Goal: Task Accomplishment & Management: Manage account settings

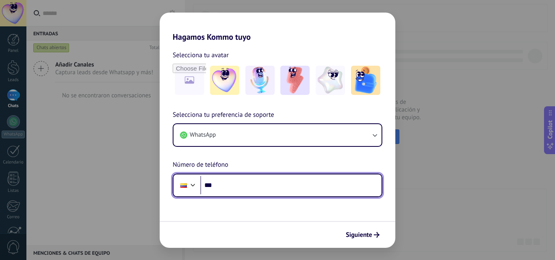
click at [194, 186] on div at bounding box center [193, 185] width 10 height 10
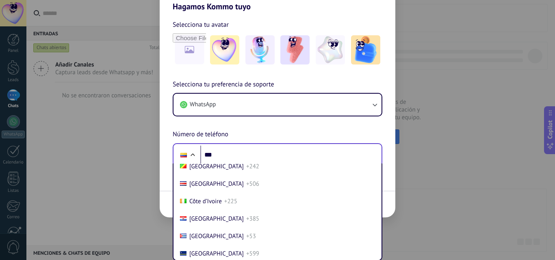
scroll to position [723, 0]
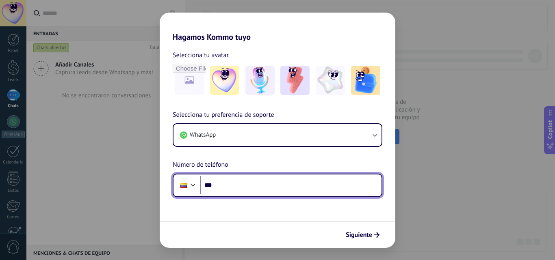
click at [226, 157] on div "Selecciona tu preferencia de soporte WhatsApp Número de teléfono Phone ***" at bounding box center [278, 153] width 236 height 87
type input "**********"
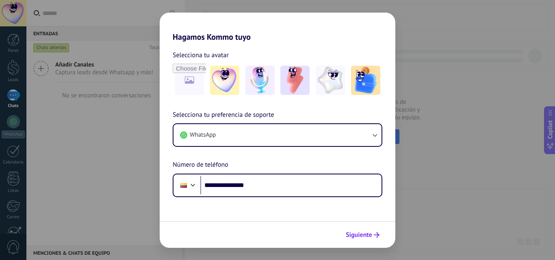
click at [369, 237] on span "Siguiente" at bounding box center [359, 235] width 26 height 6
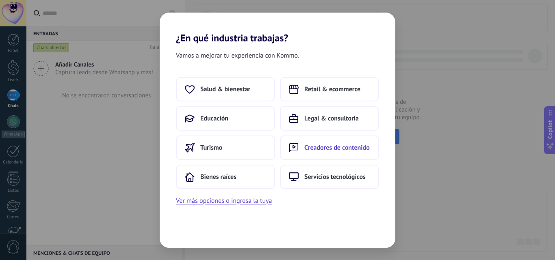
click at [318, 150] on span "Creadores de contenido" at bounding box center [336, 148] width 65 height 8
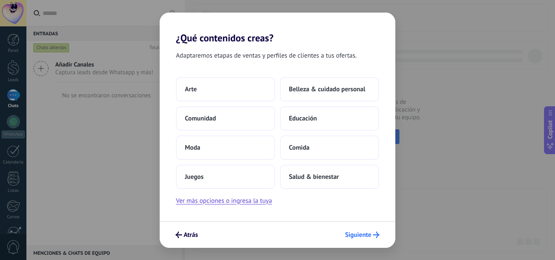
click at [368, 235] on span "Siguiente" at bounding box center [358, 235] width 26 height 6
click at [311, 119] on span "Educación" at bounding box center [303, 119] width 28 height 8
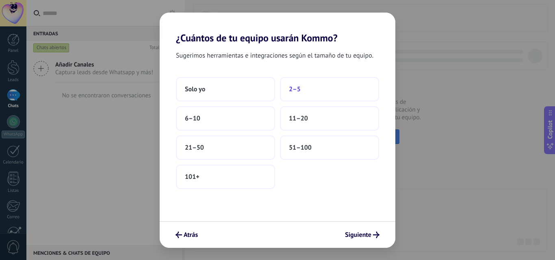
click at [292, 87] on span "2–5" at bounding box center [295, 89] width 12 height 8
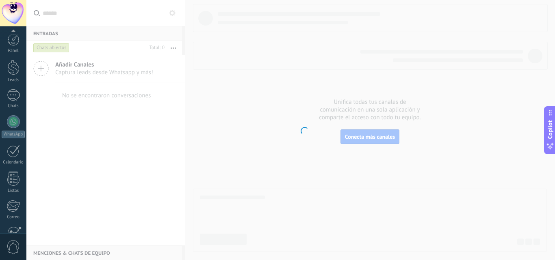
scroll to position [78, 0]
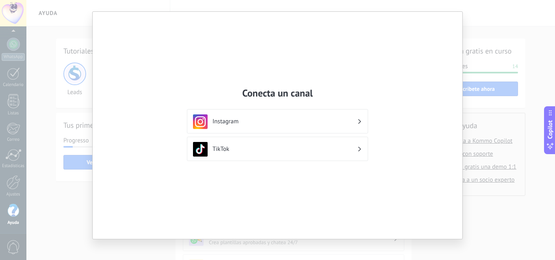
scroll to position [21, 0]
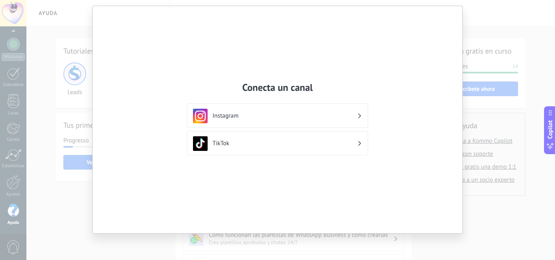
click at [78, 202] on div "Conecta un canal Instagram TikTok" at bounding box center [277, 130] width 555 height 260
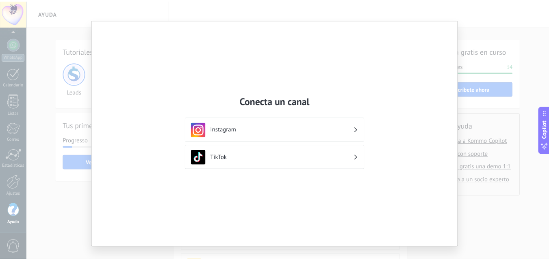
scroll to position [0, 0]
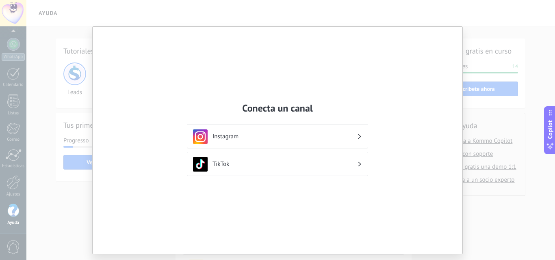
click at [311, 138] on h3 "Instagram" at bounding box center [285, 137] width 145 height 8
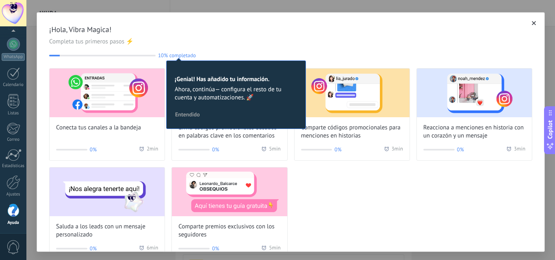
click at [532, 23] on icon "button" at bounding box center [534, 23] width 4 height 4
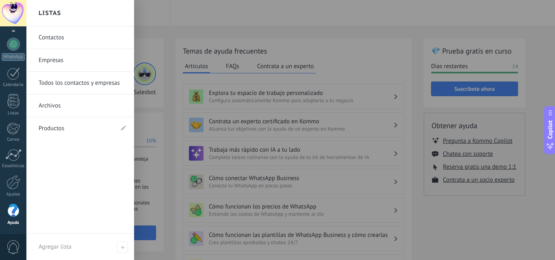
click at [56, 42] on link "Contactos" at bounding box center [82, 37] width 87 height 23
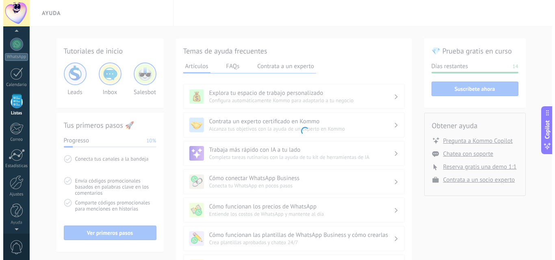
scroll to position [50, 0]
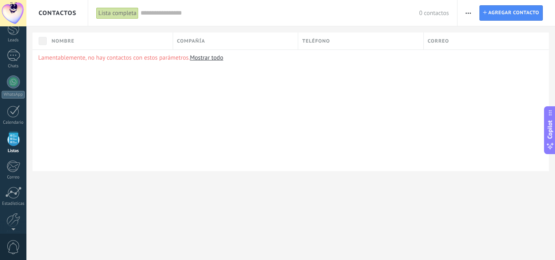
scroll to position [78, 0]
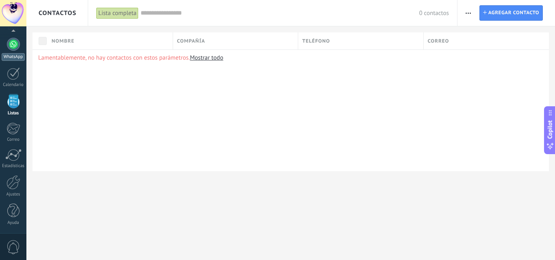
click at [13, 51] on link "WhatsApp" at bounding box center [13, 49] width 26 height 23
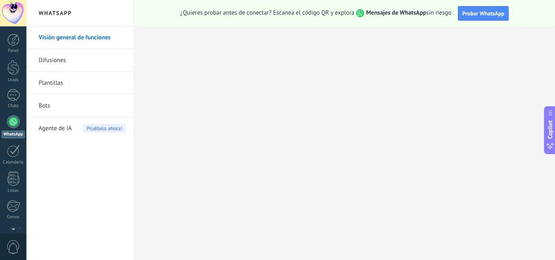
click at [14, 123] on div at bounding box center [13, 121] width 13 height 13
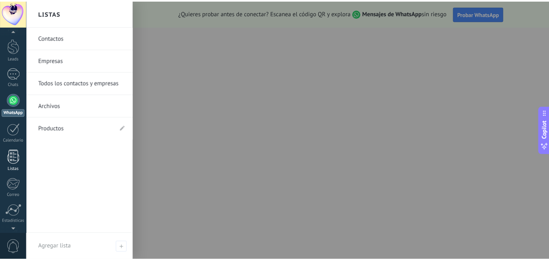
scroll to position [78, 0]
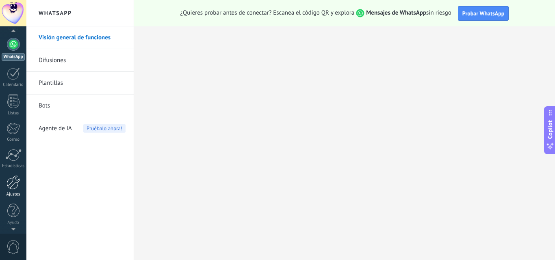
click at [15, 188] on div at bounding box center [14, 183] width 14 height 14
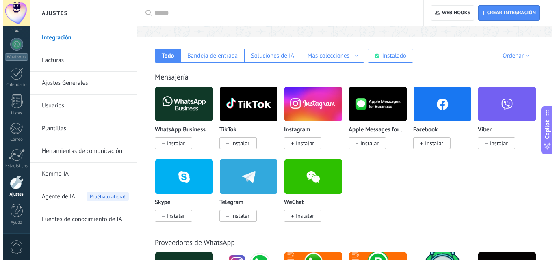
scroll to position [122, 0]
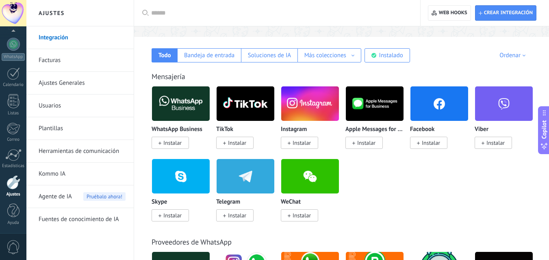
click at [179, 106] on img at bounding box center [181, 103] width 58 height 39
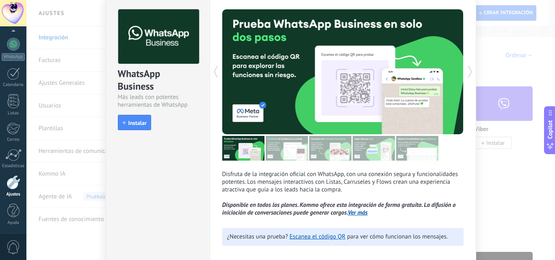
scroll to position [0, 0]
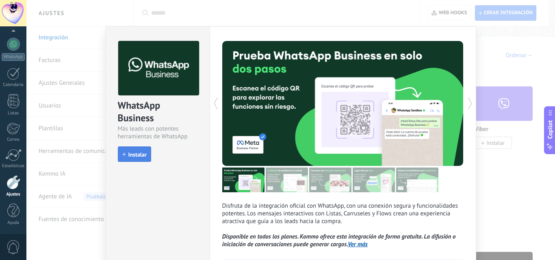
click at [140, 157] on span "Instalar" at bounding box center [137, 155] width 18 height 6
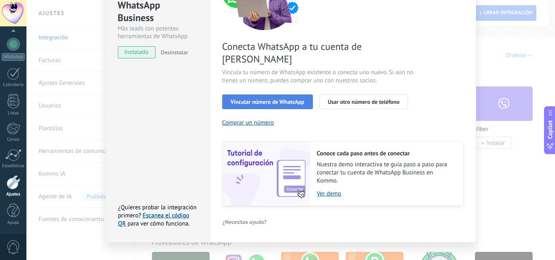
click at [276, 95] on button "Vincular número de WhatsApp" at bounding box center [267, 102] width 91 height 15
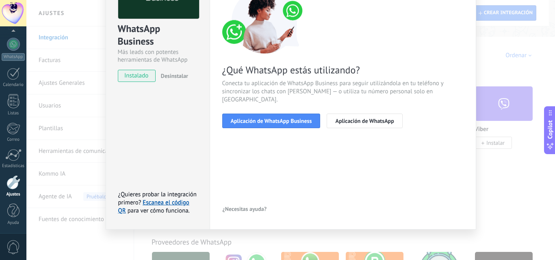
scroll to position [77, 0]
click at [287, 118] on span "Aplicación de WhatsApp Business" at bounding box center [271, 121] width 81 height 6
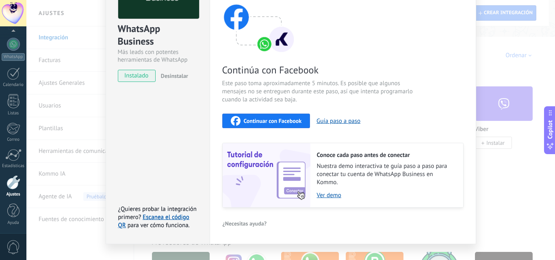
click at [286, 122] on span "Continuar con Facebook" at bounding box center [273, 121] width 58 height 6
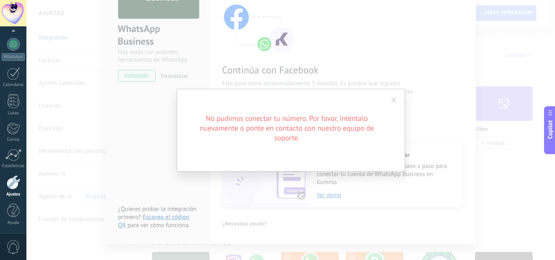
click at [393, 100] on span at bounding box center [393, 101] width 5 height 6
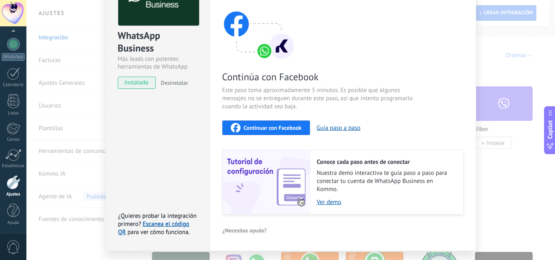
scroll to position [50, 0]
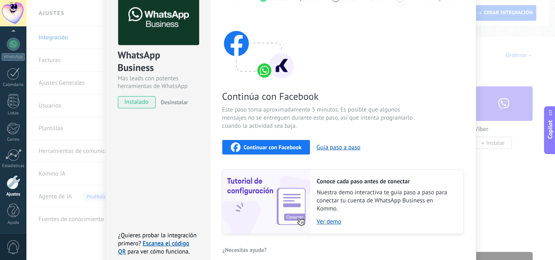
click at [285, 147] on span "Continuar con Facebook" at bounding box center [273, 148] width 58 height 6
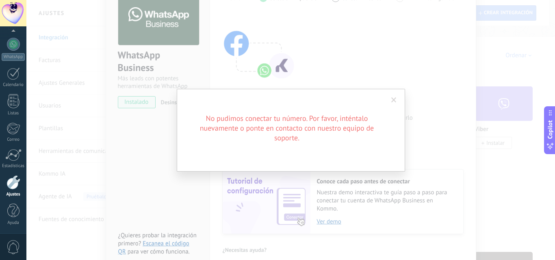
click at [394, 99] on span at bounding box center [393, 101] width 5 height 6
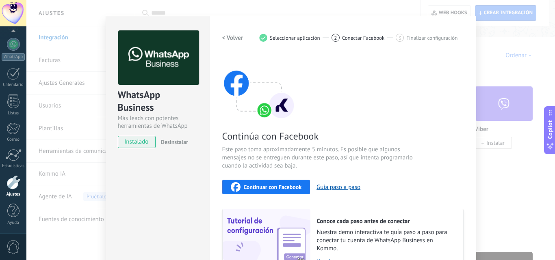
scroll to position [10, 0]
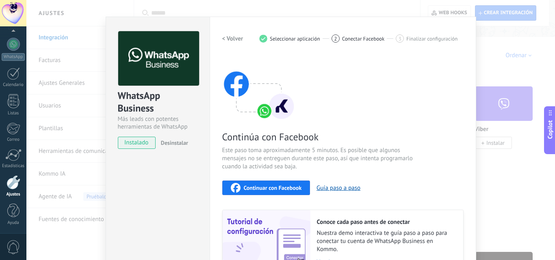
click at [277, 192] on div "Continuar con Facebook" at bounding box center [266, 188] width 71 height 10
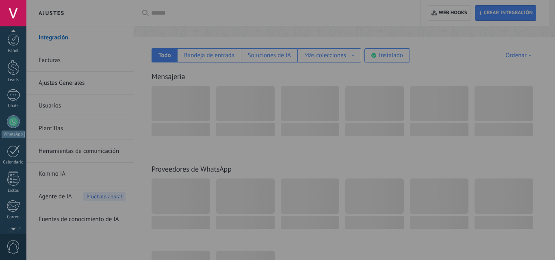
scroll to position [78, 0]
click at [14, 189] on div at bounding box center [14, 183] width 14 height 14
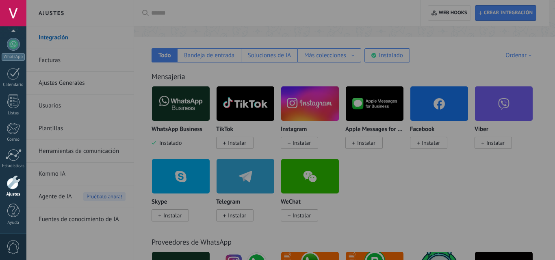
scroll to position [0, 0]
click at [15, 188] on div at bounding box center [14, 183] width 14 height 14
click at [164, 110] on div at bounding box center [303, 130] width 555 height 260
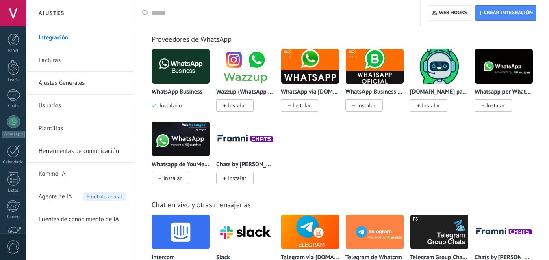
click at [191, 56] on img at bounding box center [181, 66] width 58 height 39
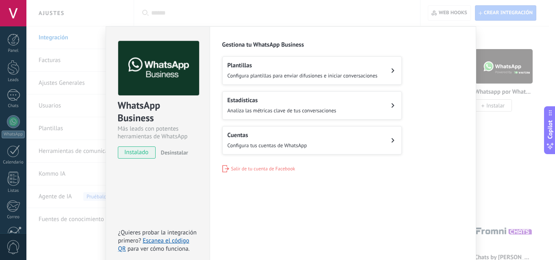
click at [256, 145] on span "Configura tus cuentas de WhatsApp" at bounding box center [268, 145] width 80 height 7
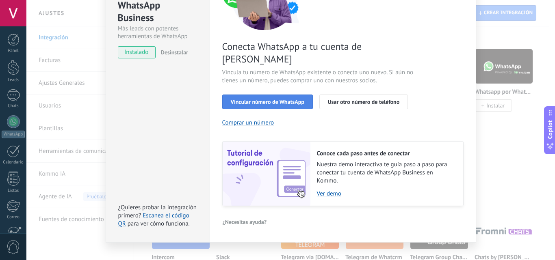
click at [273, 99] on span "Vincular número de WhatsApp" at bounding box center [268, 102] width 74 height 6
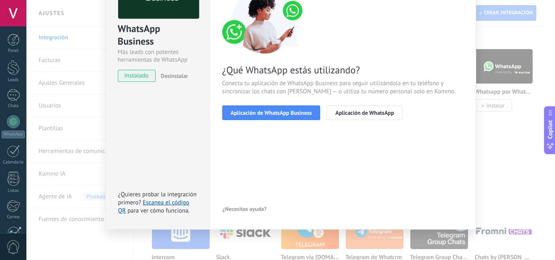
scroll to position [77, 0]
click at [275, 113] on span "Aplicación de WhatsApp Business" at bounding box center [271, 113] width 81 height 6
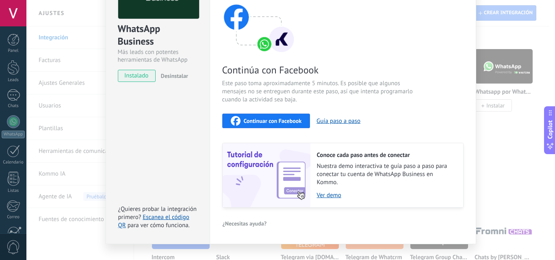
click at [273, 119] on span "Continuar con Facebook" at bounding box center [273, 121] width 58 height 6
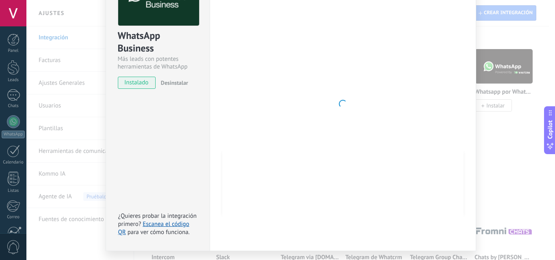
scroll to position [50, 0]
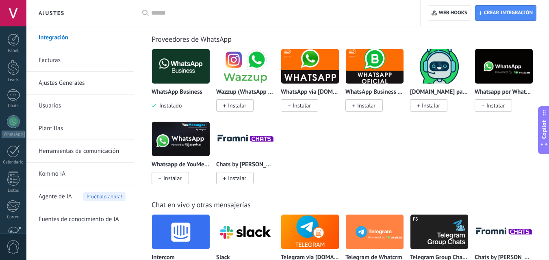
click at [181, 72] on img at bounding box center [181, 66] width 58 height 39
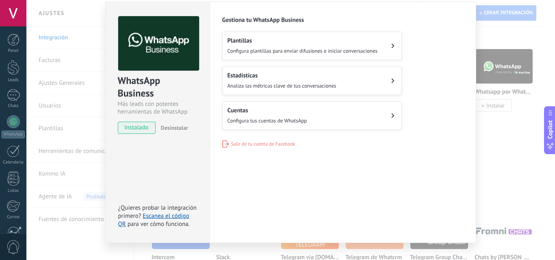
scroll to position [38, 0]
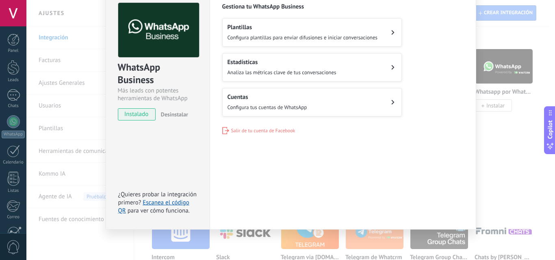
click at [257, 95] on h2 "Cuentas" at bounding box center [268, 97] width 80 height 8
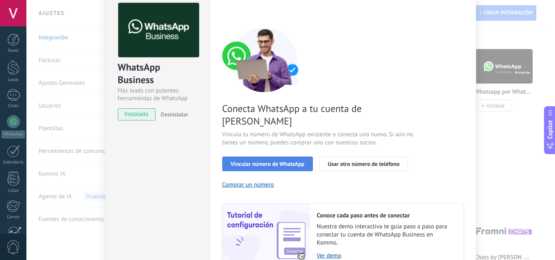
click at [278, 161] on span "Vincular número de WhatsApp" at bounding box center [268, 164] width 74 height 6
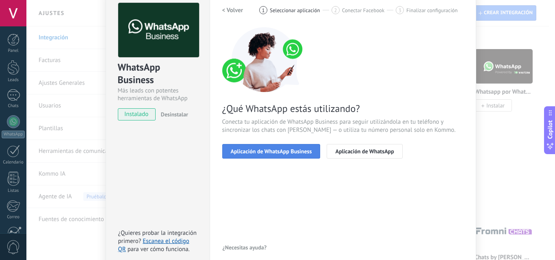
click at [274, 154] on span "Aplicación de WhatsApp Business" at bounding box center [271, 152] width 81 height 6
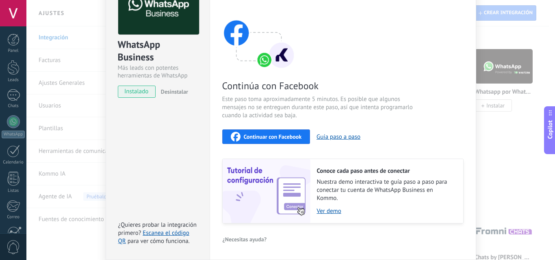
scroll to position [79, 0]
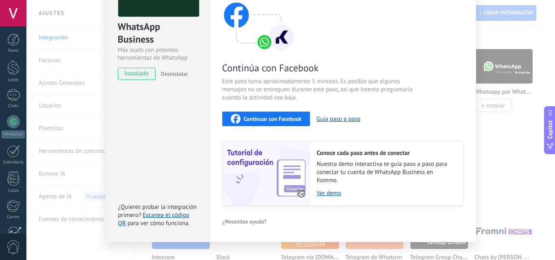
click at [264, 121] on span "Continuar con Facebook" at bounding box center [273, 119] width 58 height 6
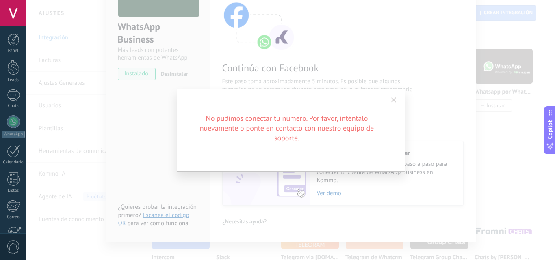
click at [395, 98] on span at bounding box center [393, 101] width 5 height 6
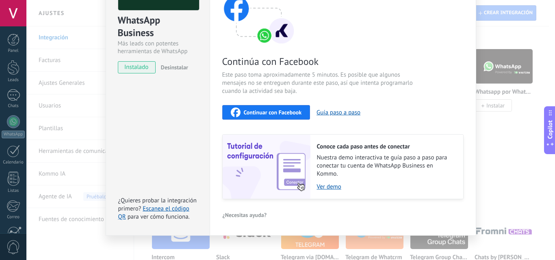
scroll to position [91, 0]
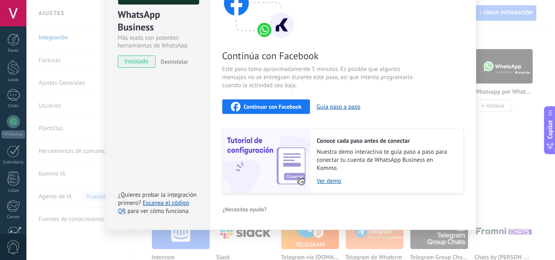
click at [257, 105] on span "Continuar con Facebook" at bounding box center [273, 107] width 58 height 6
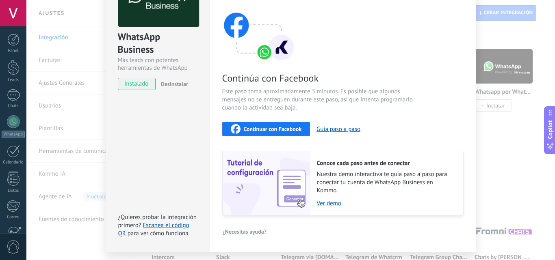
scroll to position [50, 0]
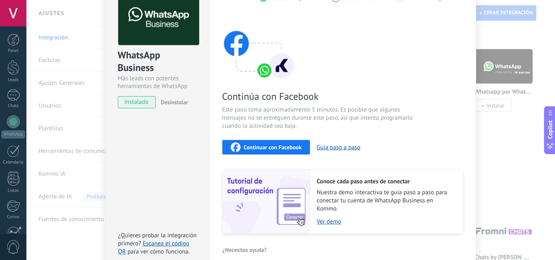
click at [266, 147] on span "Continuar con Facebook" at bounding box center [273, 148] width 58 height 6
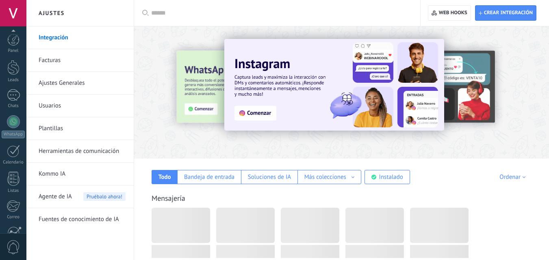
scroll to position [447, 0]
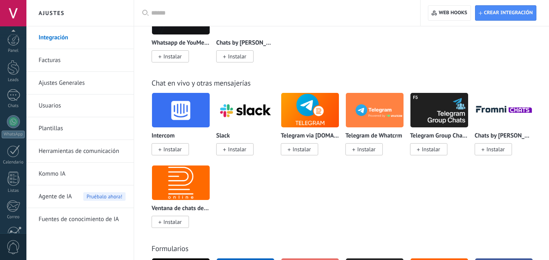
click at [14, 253] on div at bounding box center [14, 260] width 14 height 14
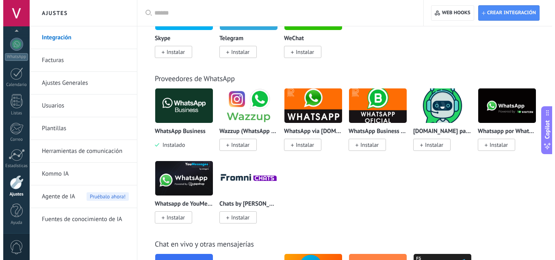
scroll to position [284, 0]
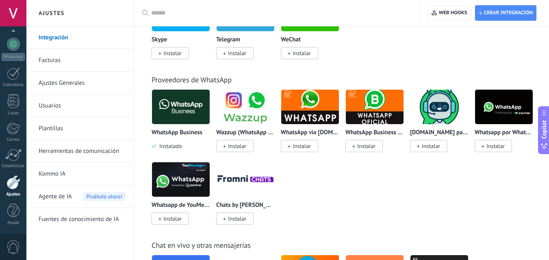
click at [184, 112] on img at bounding box center [181, 106] width 58 height 39
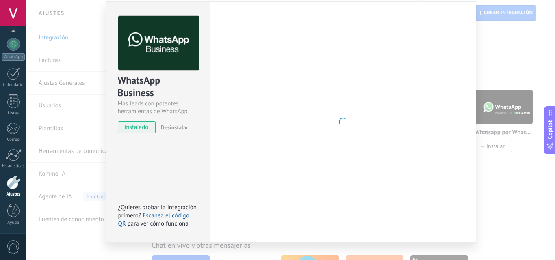
scroll to position [38, 0]
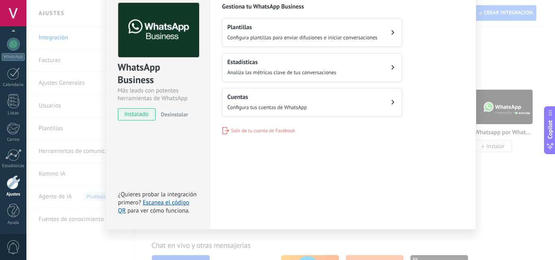
click at [263, 104] on span "Configura tus cuentas de WhatsApp" at bounding box center [268, 107] width 80 height 7
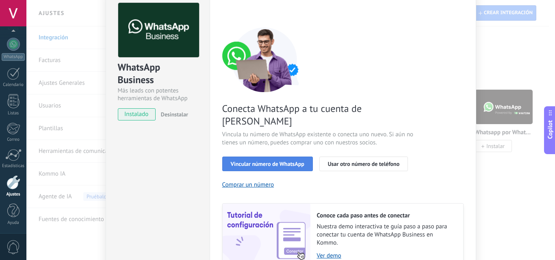
click at [260, 161] on span "Vincular número de WhatsApp" at bounding box center [268, 164] width 74 height 6
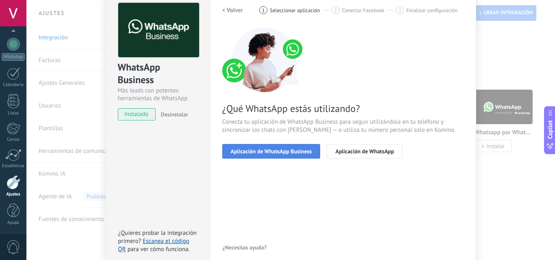
click at [264, 151] on span "Aplicación de WhatsApp Business" at bounding box center [271, 152] width 81 height 6
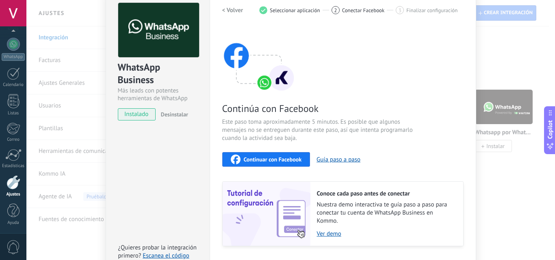
click at [261, 160] on span "Continuar con Facebook" at bounding box center [273, 160] width 58 height 6
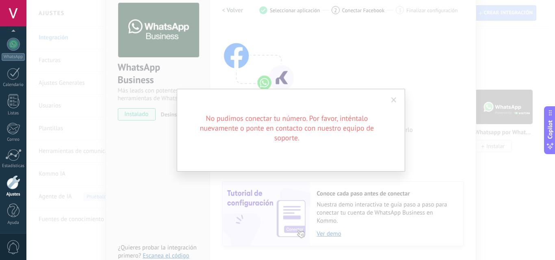
click at [392, 103] on span at bounding box center [393, 101] width 5 height 6
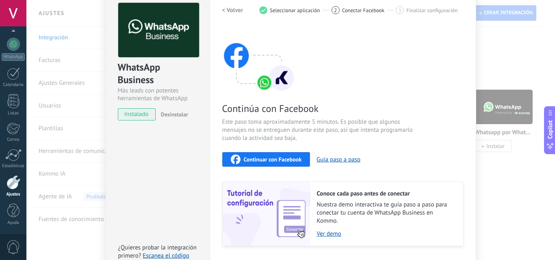
click at [495, 83] on div "WhatsApp Business Más leads con potentes herramientas de WhatsApp instalado Des…" at bounding box center [290, 130] width 529 height 260
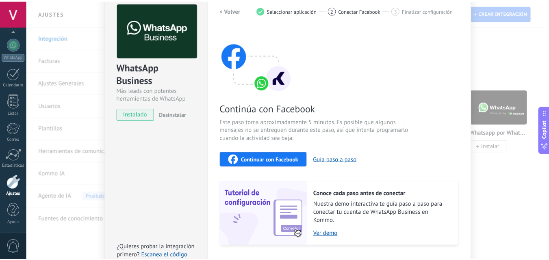
scroll to position [0, 0]
